Goal: Transaction & Acquisition: Purchase product/service

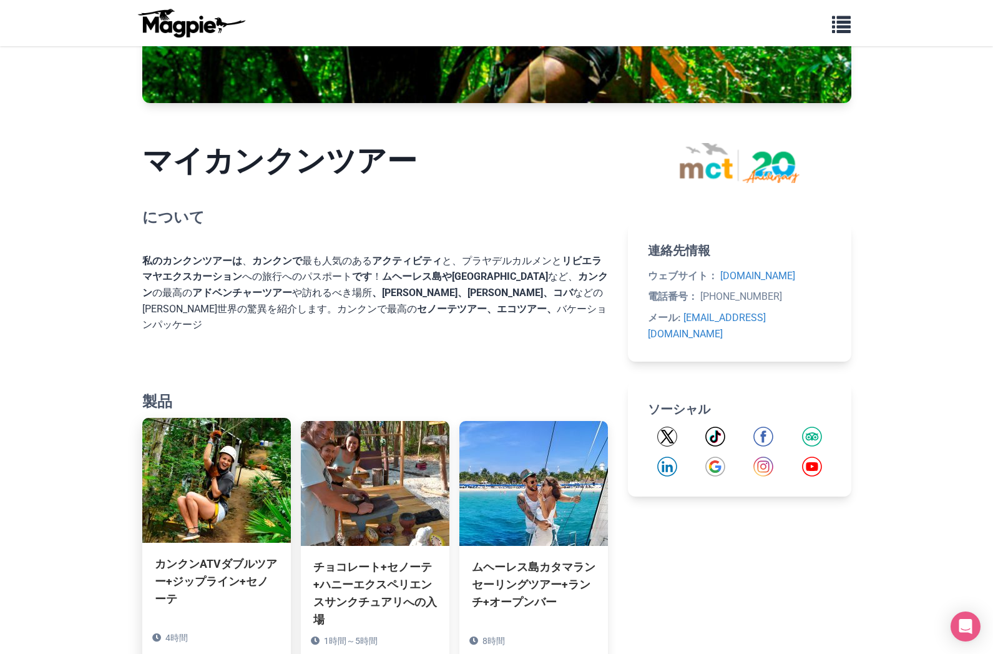
scroll to position [148, 0]
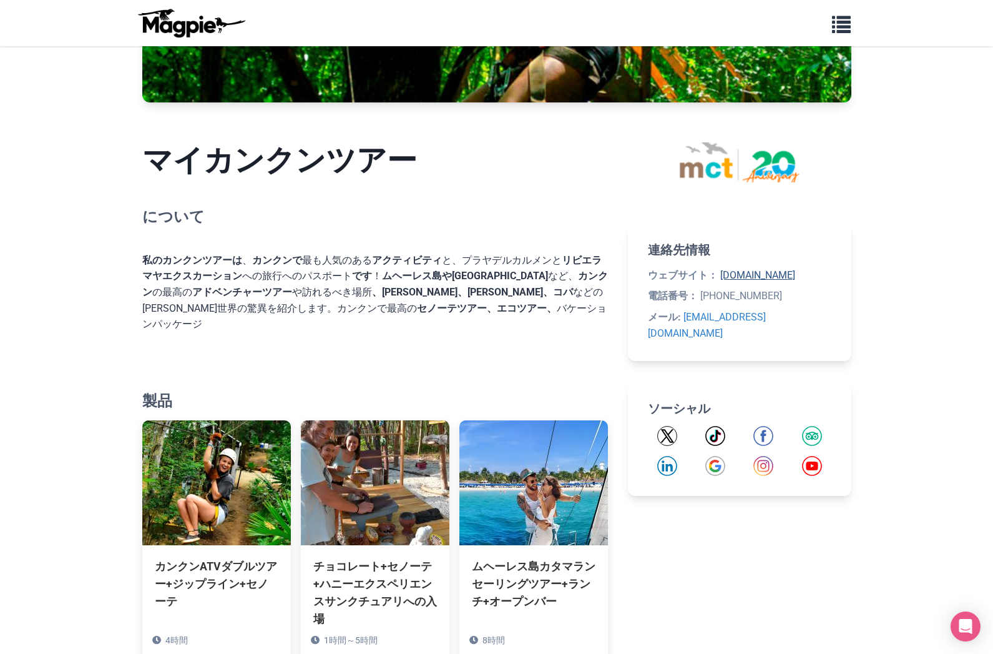
click at [770, 273] on link "mycancuntours.com" at bounding box center [758, 275] width 75 height 12
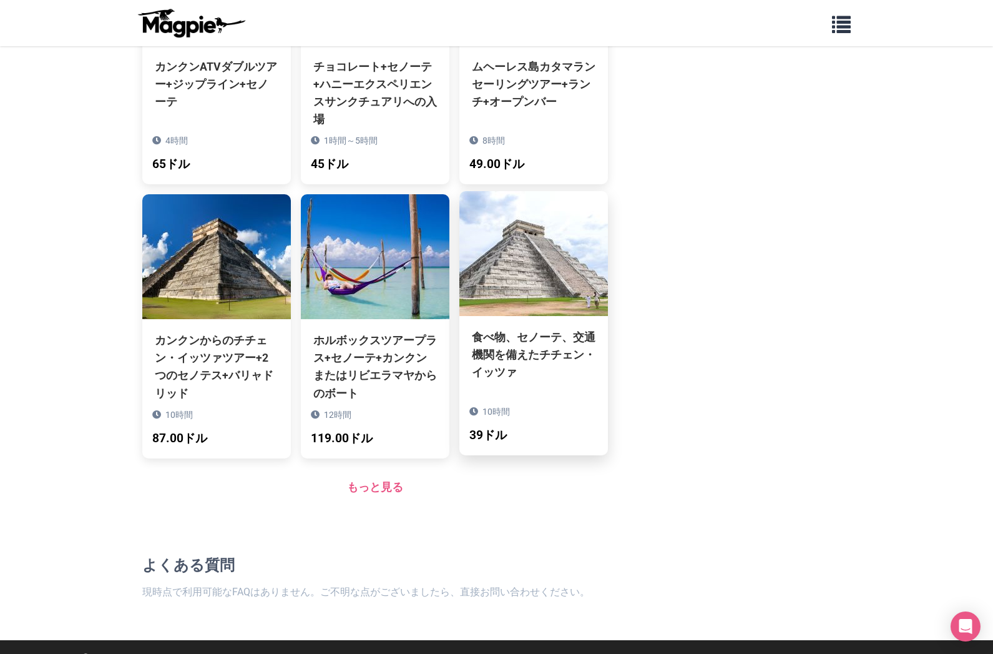
scroll to position [647, 0]
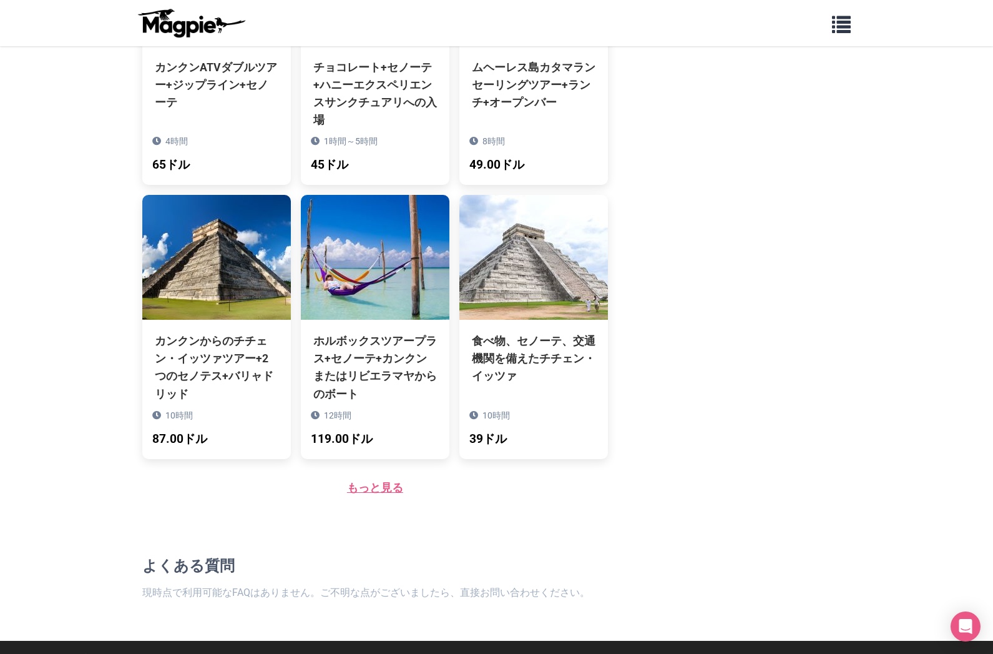
click at [387, 481] on link "もっと見る" at bounding box center [375, 487] width 56 height 13
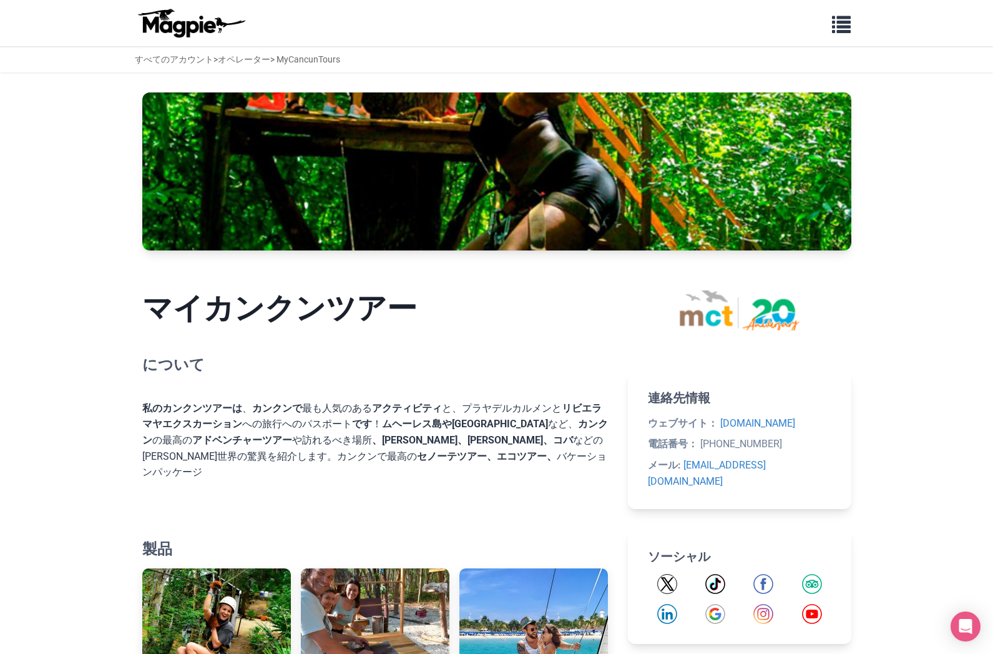
scroll to position [0, 0]
click at [312, 59] on div "すべてのアカウント > オペレーター > MyCancunTours" at bounding box center [237, 59] width 205 height 14
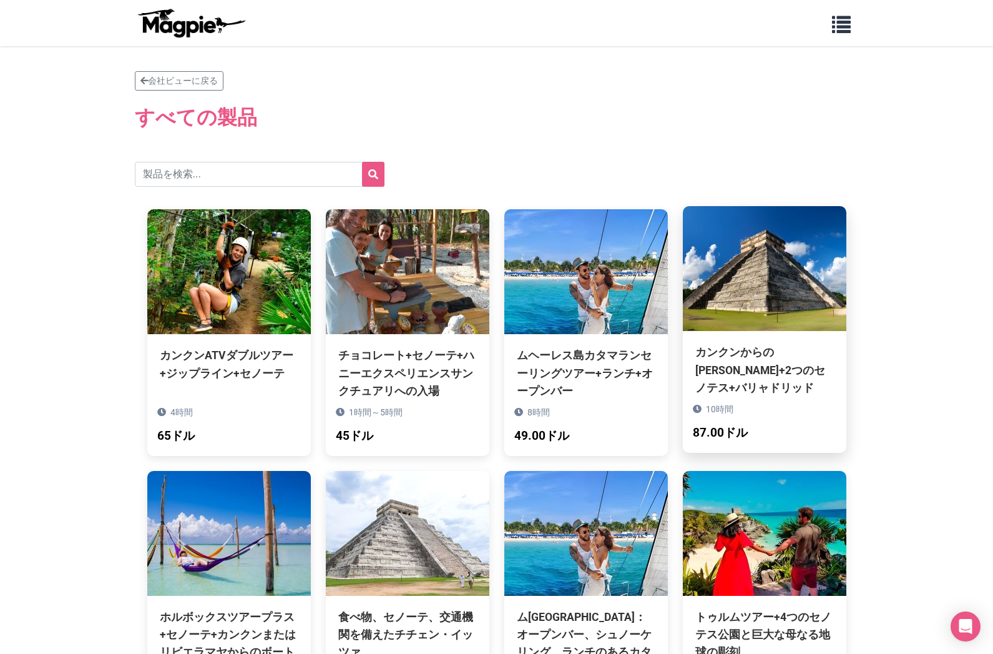
click at [771, 372] on div "カンクンからのチチェン・イッツァツアー+2つのセノテス+バリャドリッド" at bounding box center [765, 369] width 139 height 52
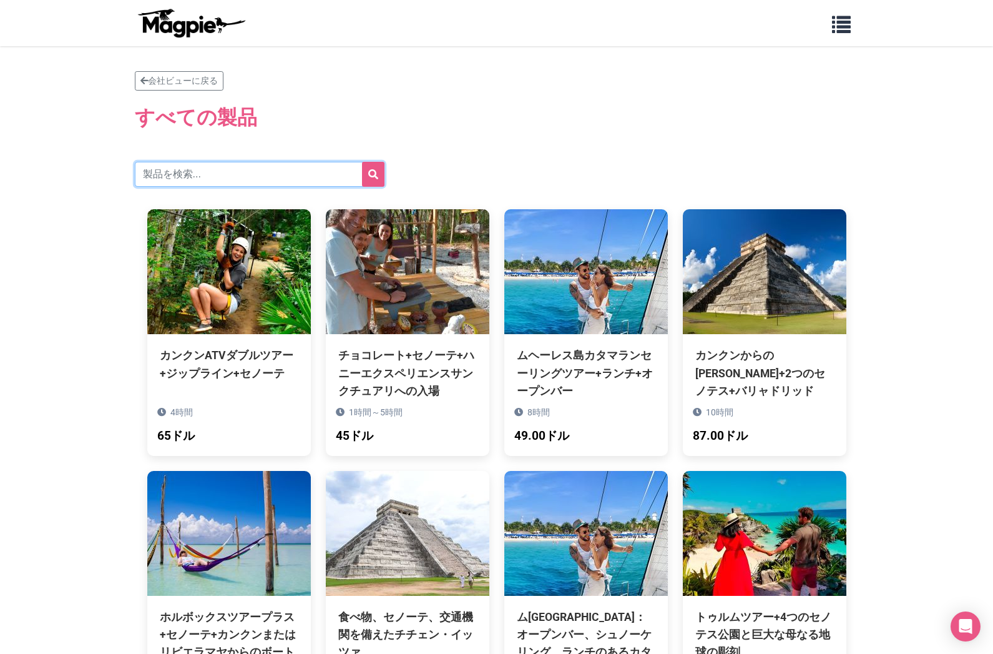
click at [155, 172] on input "text" at bounding box center [260, 174] width 250 height 25
paste input "ピンク レイク ラス コロラダス"
type input "ピンク レイク ラス コロラダス"
click at [377, 175] on icon "submit" at bounding box center [373, 174] width 10 height 10
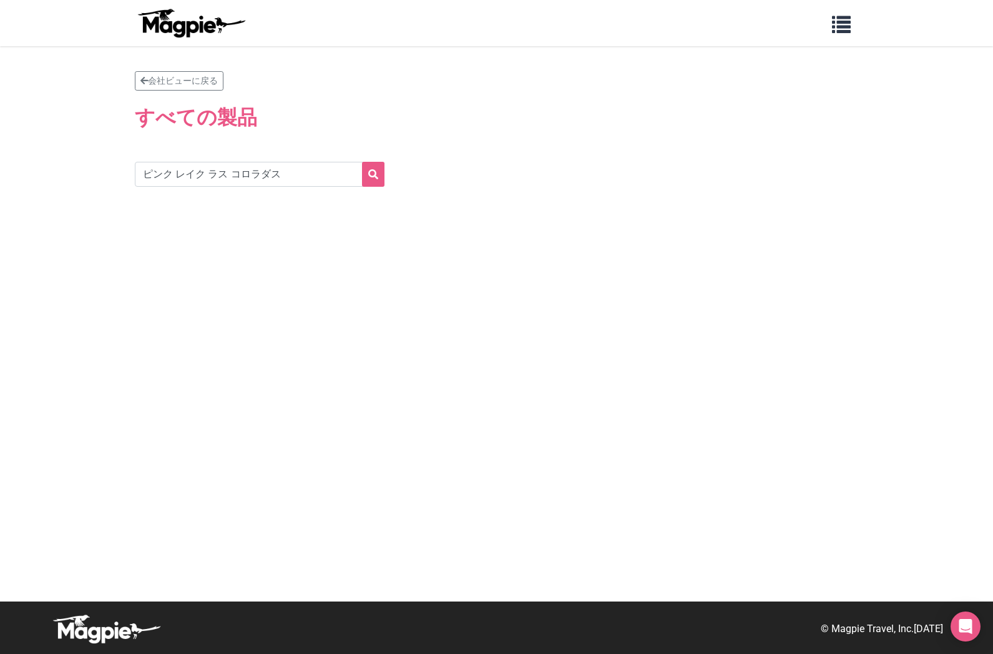
click at [377, 175] on icon "submit" at bounding box center [373, 174] width 10 height 10
